Goal: Task Accomplishment & Management: Manage account settings

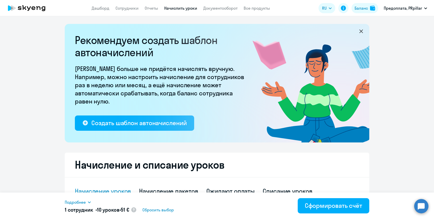
select select "10"
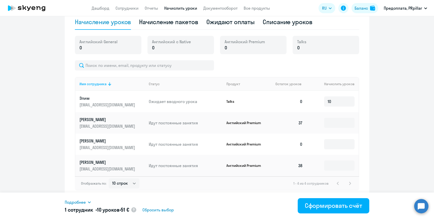
click at [391, 125] on ng-component "Рекомендуем создать шаблон автоначислений Уроки больше не придётся начислять вр…" at bounding box center [217, 26] width 434 height 343
click at [347, 98] on input "10" at bounding box center [339, 101] width 30 height 10
click at [398, 135] on ng-component "Рекомендуем создать шаблон автоначислений Уроки больше не придётся начислять вр…" at bounding box center [217, 26] width 434 height 343
click at [329, 201] on div "Сформировать счёт" at bounding box center [333, 205] width 57 height 8
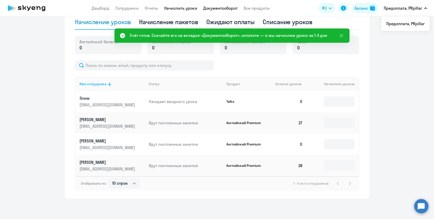
click at [223, 7] on link "Документооборот" at bounding box center [220, 8] width 34 height 5
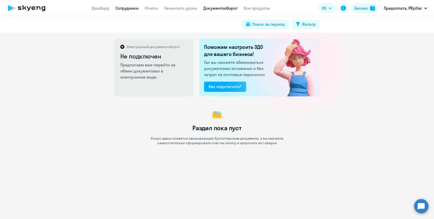
click at [126, 10] on link "Сотрудники" at bounding box center [126, 8] width 23 height 5
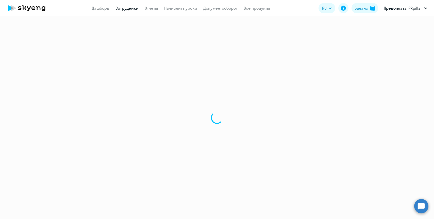
select select "30"
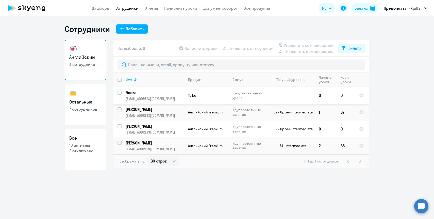
click at [196, 97] on p "Talks" at bounding box center [206, 95] width 37 height 5
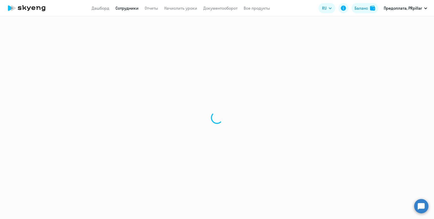
select select "english"
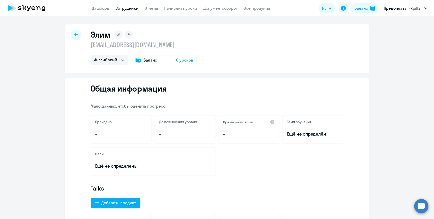
click at [145, 58] on span "Баланс" at bounding box center [150, 60] width 13 height 6
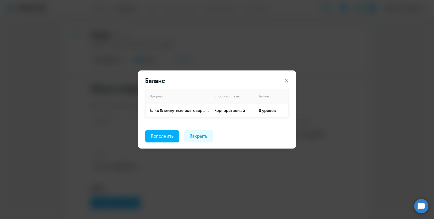
click at [178, 110] on p "Talks 15 минутные разговоры на английском" at bounding box center [180, 110] width 60 height 6
click at [170, 136] on div "Пополнить" at bounding box center [162, 136] width 23 height 7
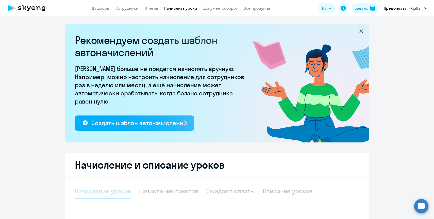
select select "10"
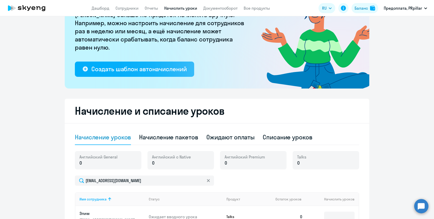
scroll to position [146, 0]
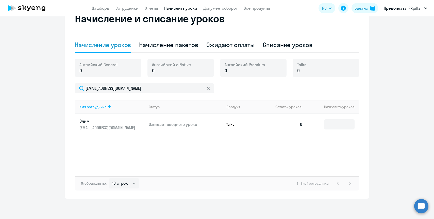
click at [308, 74] on div "Talks 0" at bounding box center [326, 68] width 67 height 18
click at [361, 129] on div "Начисление и списание уроков Начисление уроков Начисление пакетов Ожидают оплат…" at bounding box center [217, 102] width 305 height 192
click at [349, 126] on input at bounding box center [339, 124] width 30 height 10
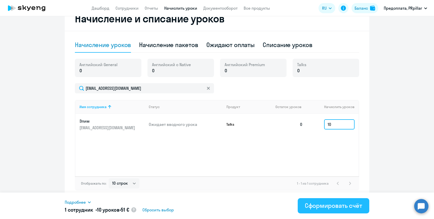
type input "10"
click at [317, 208] on div "Сформировать счёт" at bounding box center [333, 205] width 57 height 8
